Goal: Information Seeking & Learning: Learn about a topic

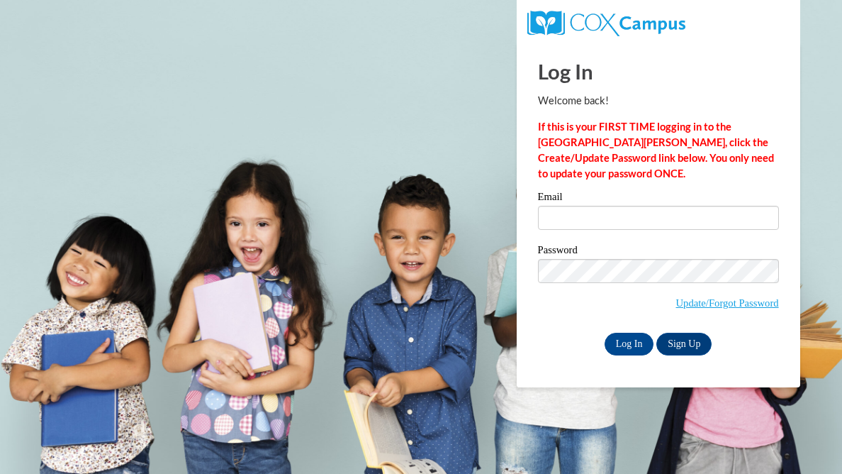
type input "klewisbolin@ivytech.edu"
click at [629, 350] on input "Log In" at bounding box center [630, 344] width 50 height 23
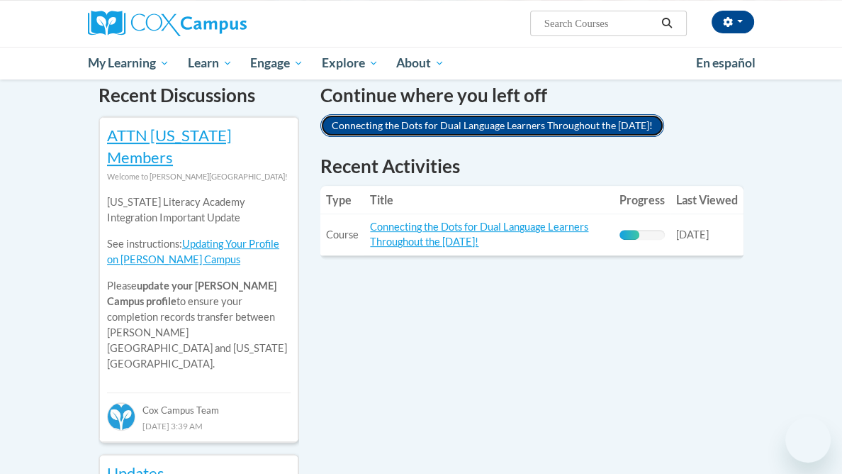
scroll to position [452, 0]
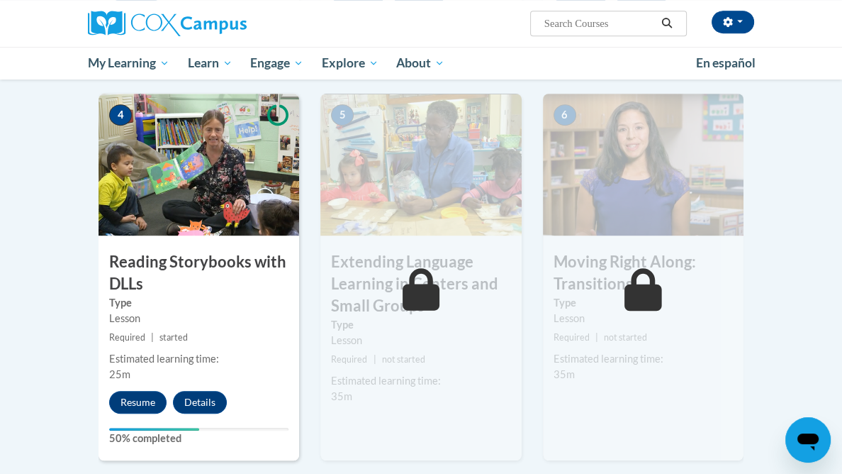
scroll to position [751, 0]
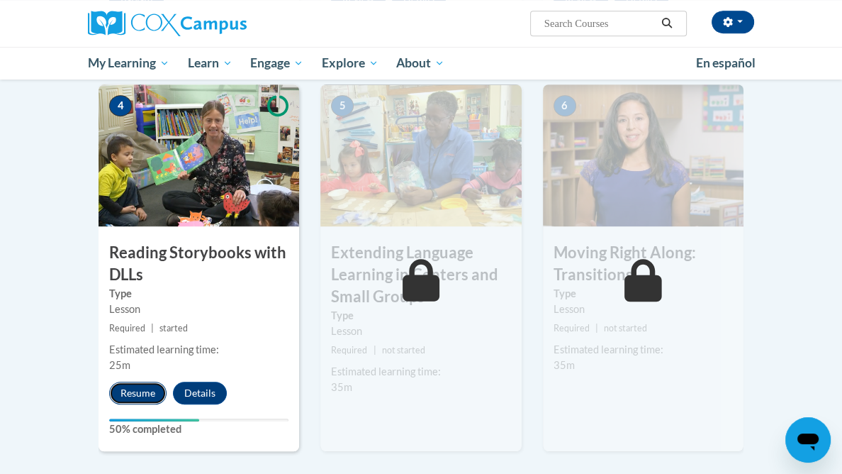
click at [143, 403] on button "Resume" at bounding box center [137, 392] width 57 height 23
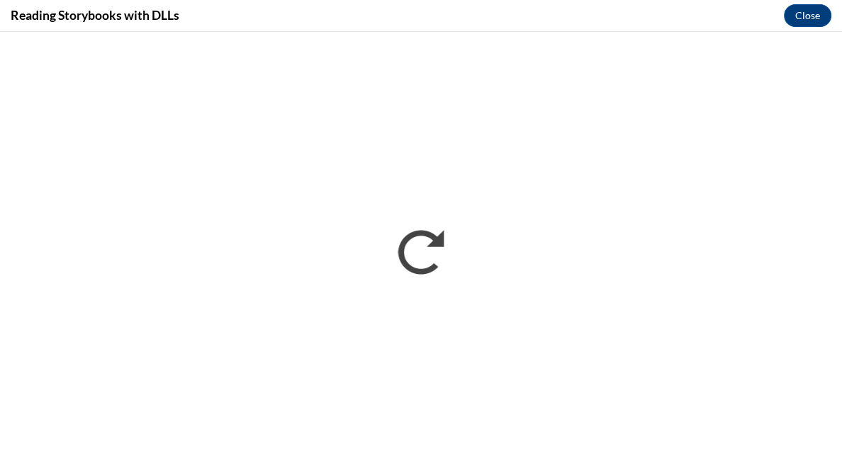
scroll to position [0, 0]
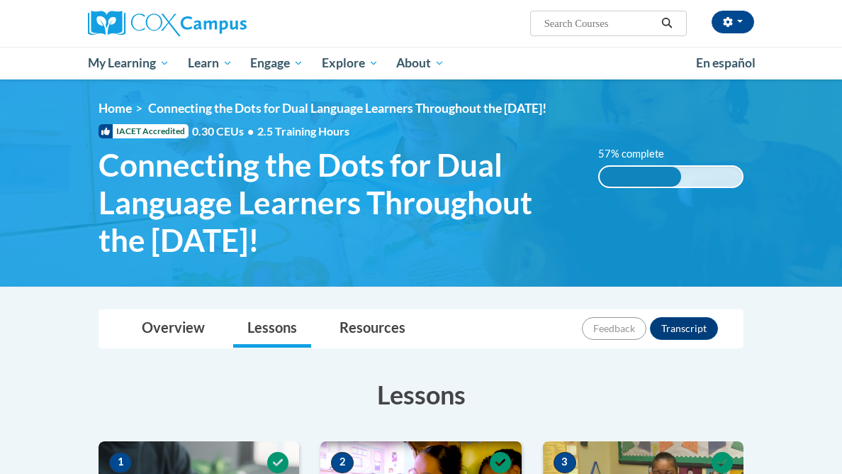
scroll to position [893, 0]
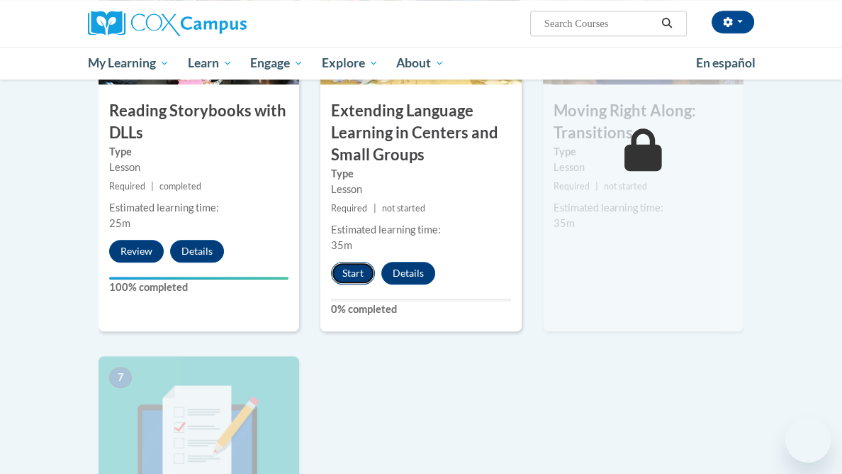
click at [357, 284] on button "Start" at bounding box center [353, 273] width 44 height 23
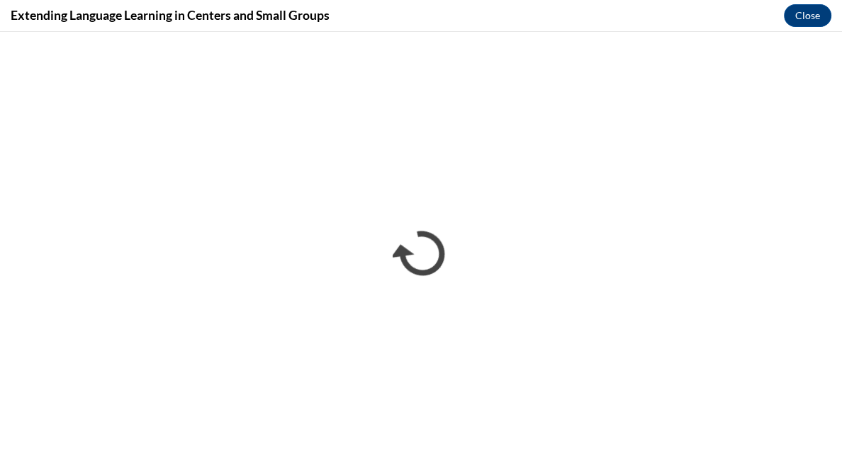
scroll to position [0, 0]
